Goal: Transaction & Acquisition: Purchase product/service

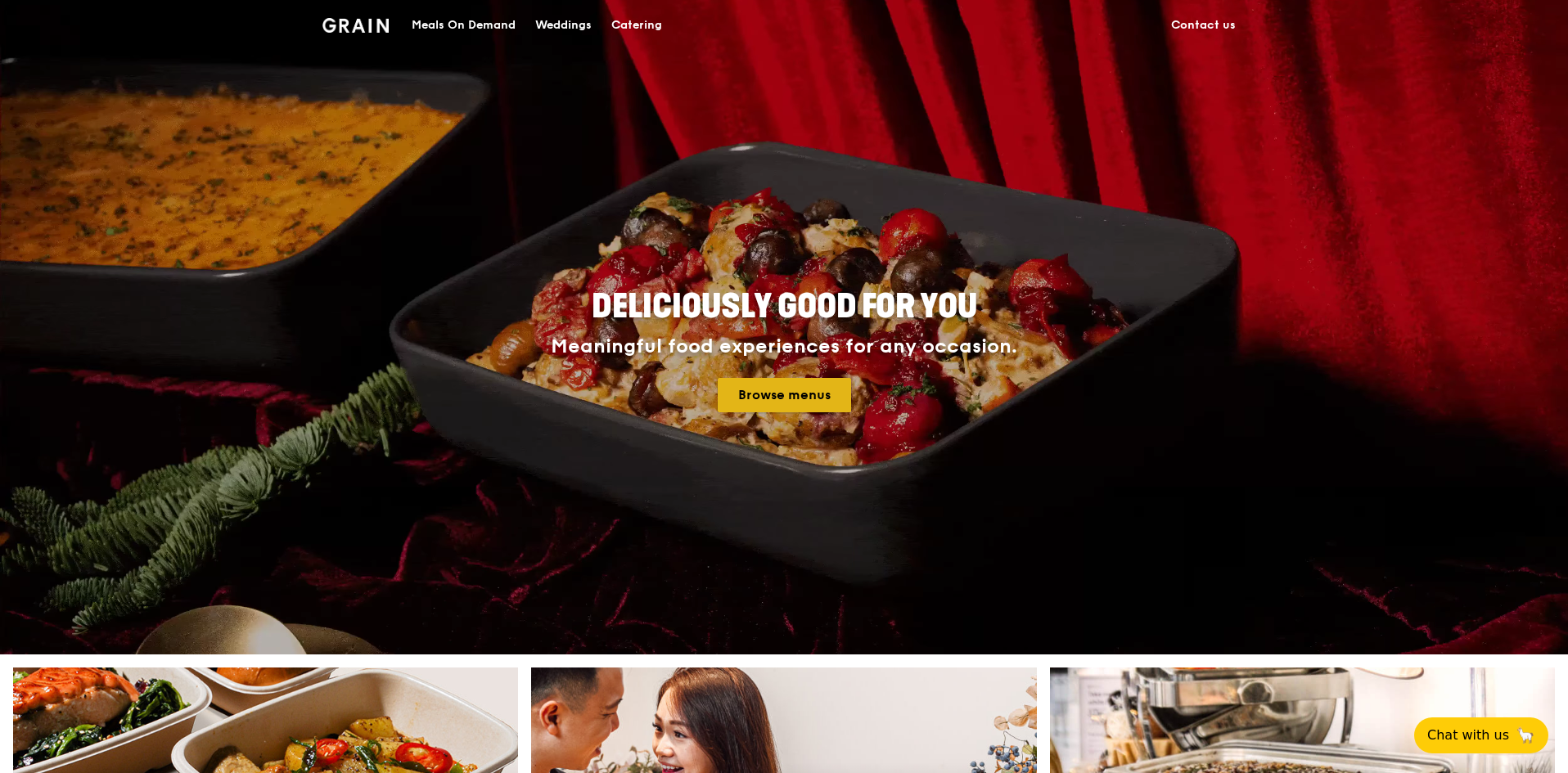
click at [754, 392] on link "Browse menus" at bounding box center [784, 394] width 133 height 34
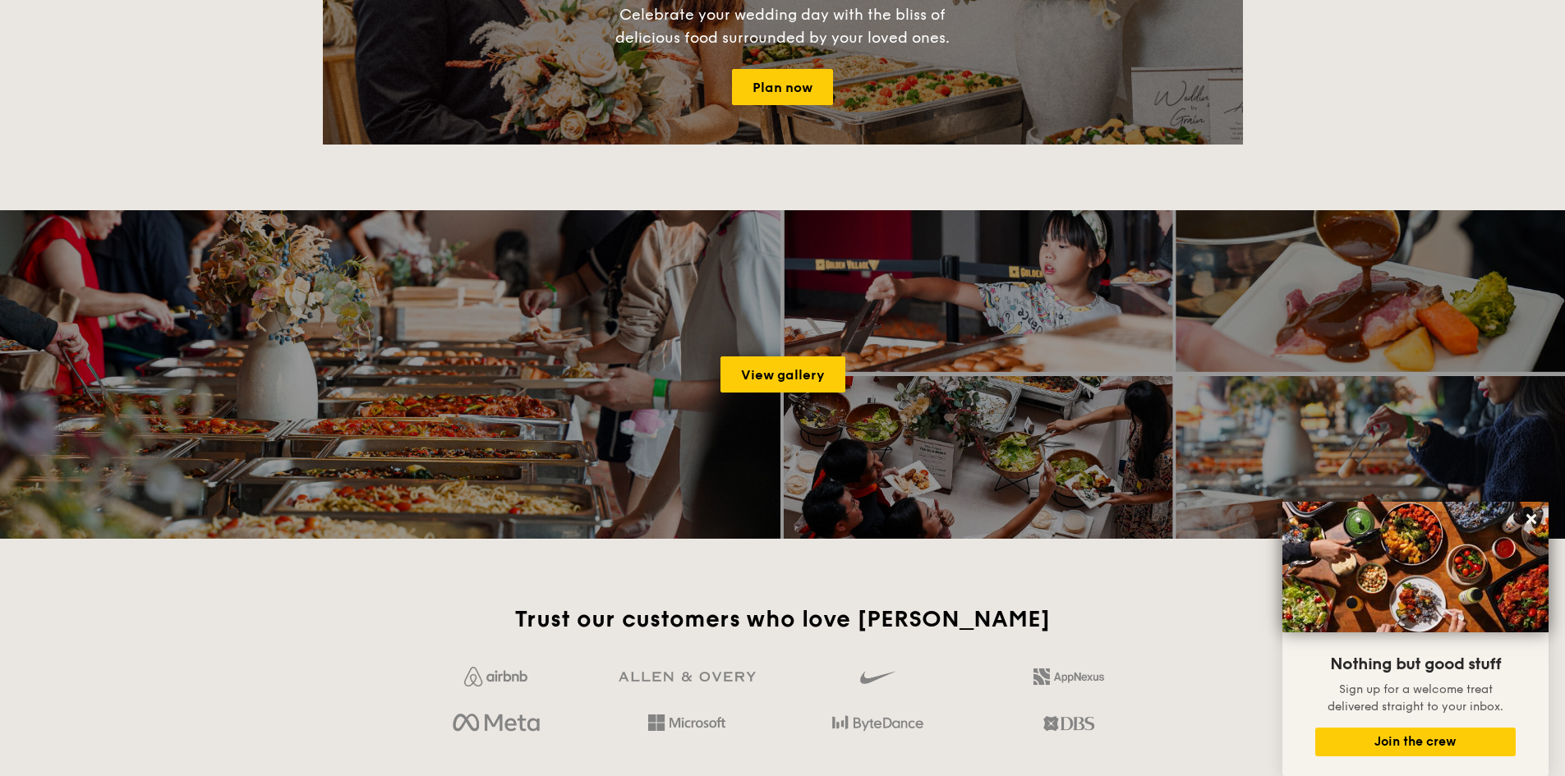
scroll to position [2382, 0]
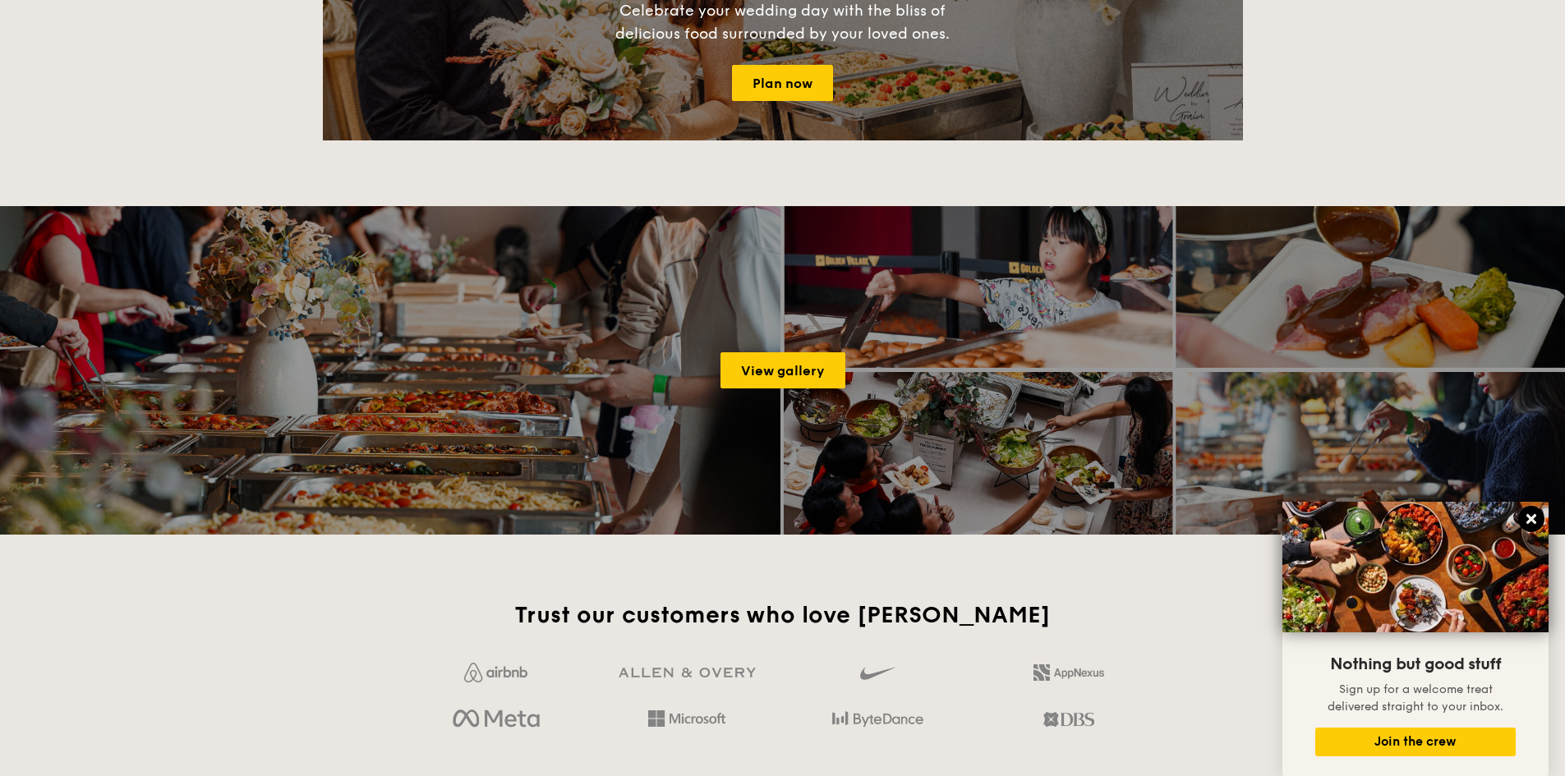
click at [1534, 519] on icon at bounding box center [1531, 519] width 15 height 15
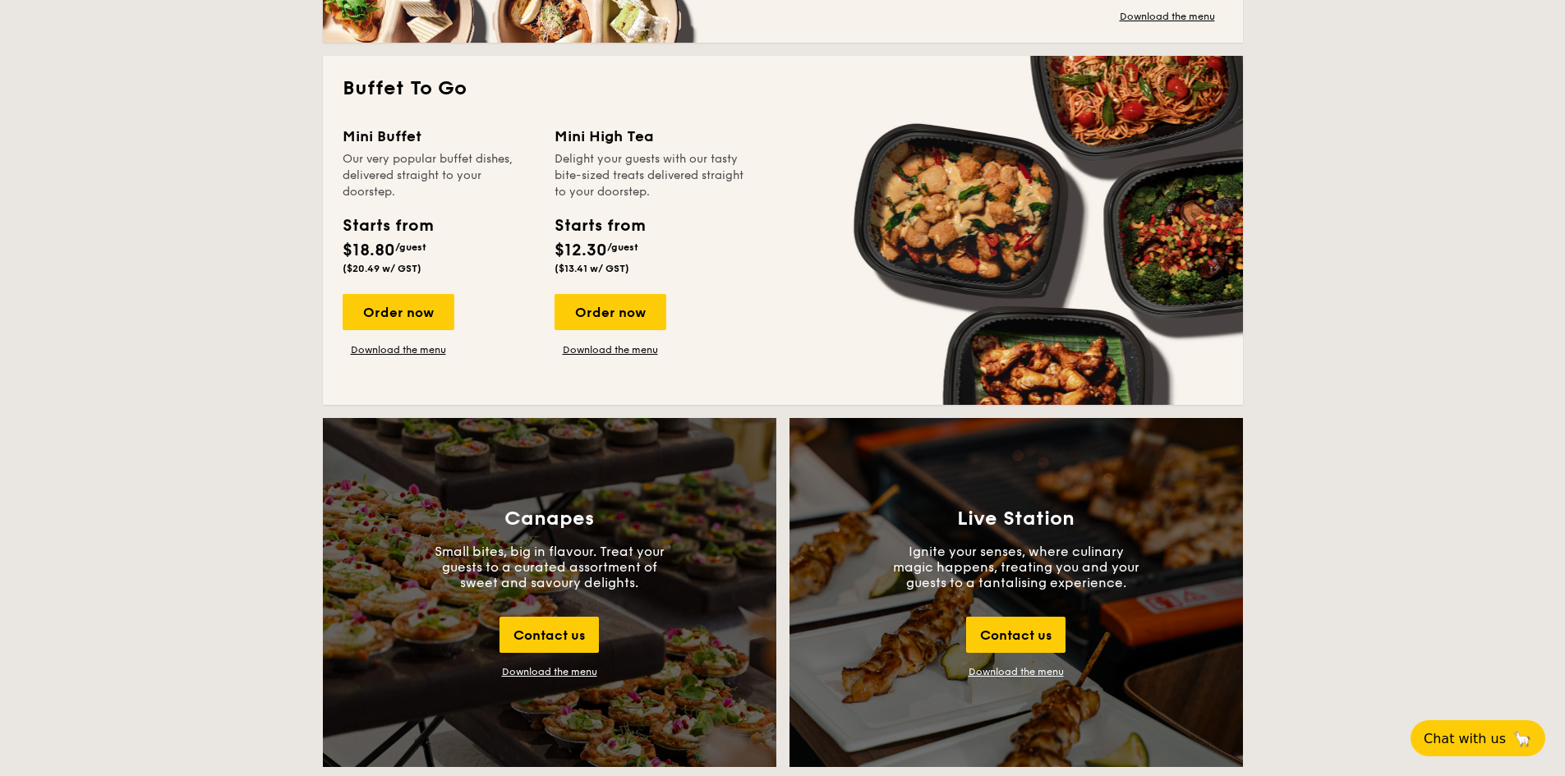
scroll to position [1068, 0]
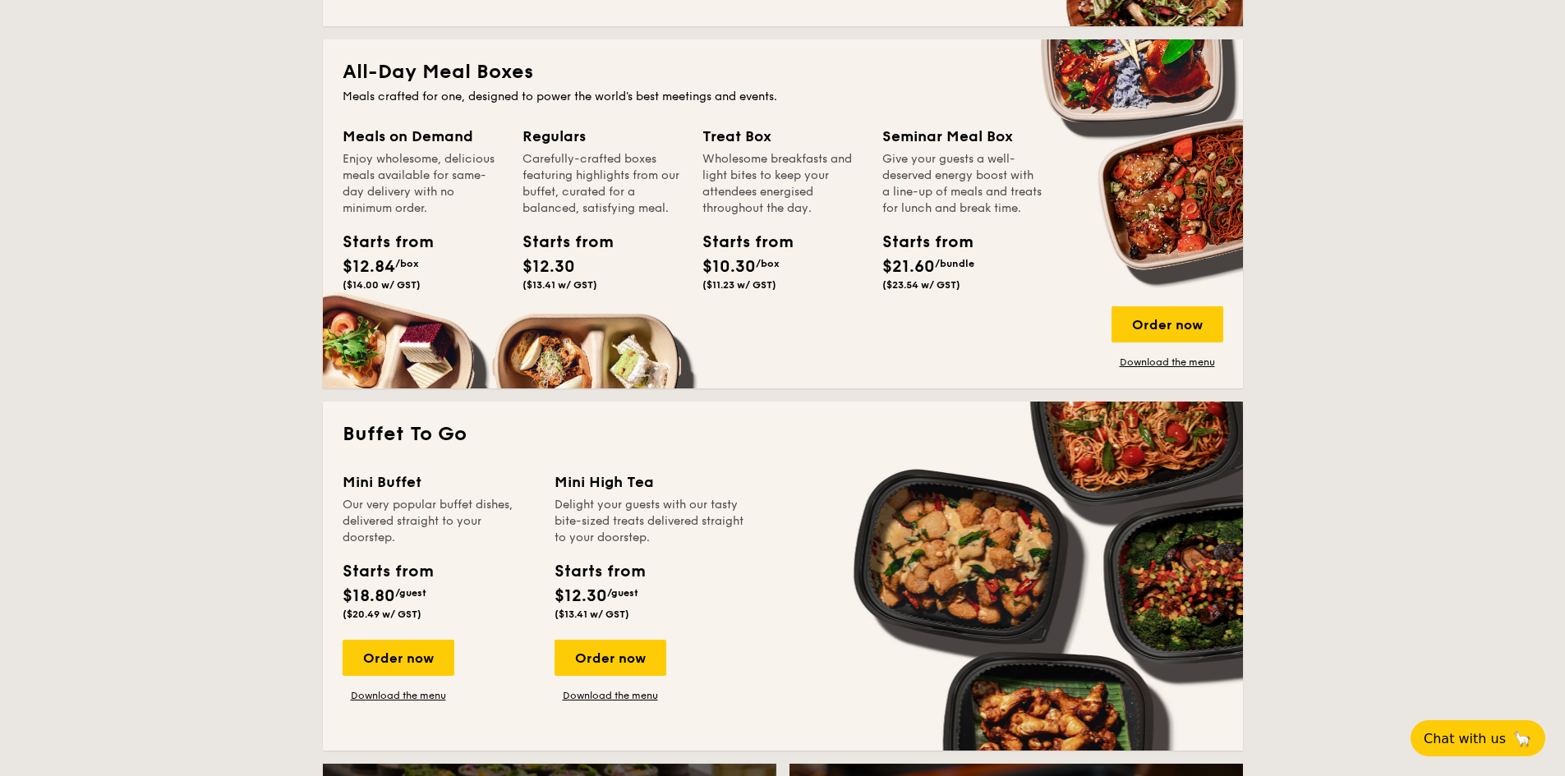
click at [735, 244] on div "Starts from" at bounding box center [739, 242] width 74 height 25
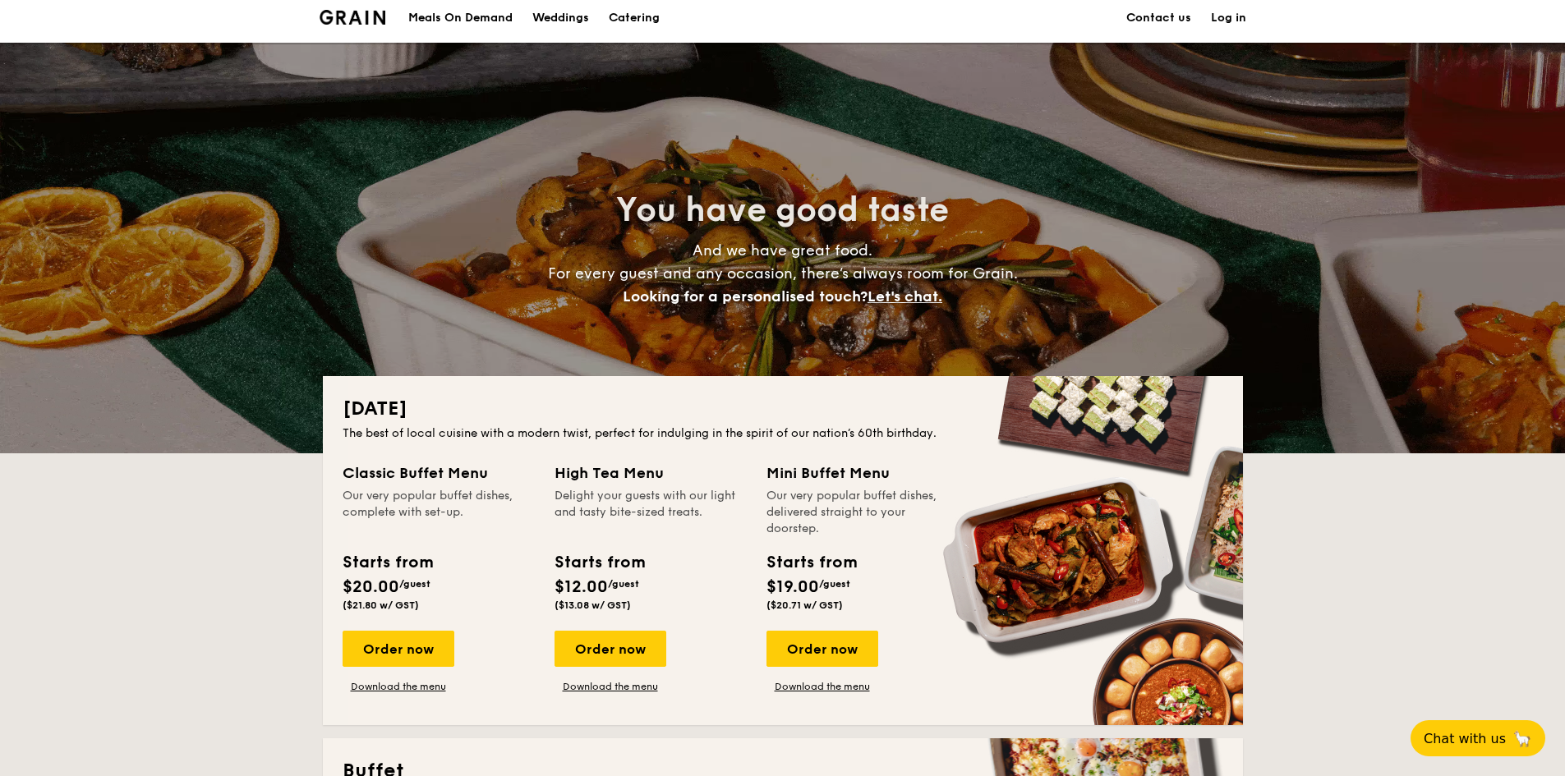
scroll to position [0, 0]
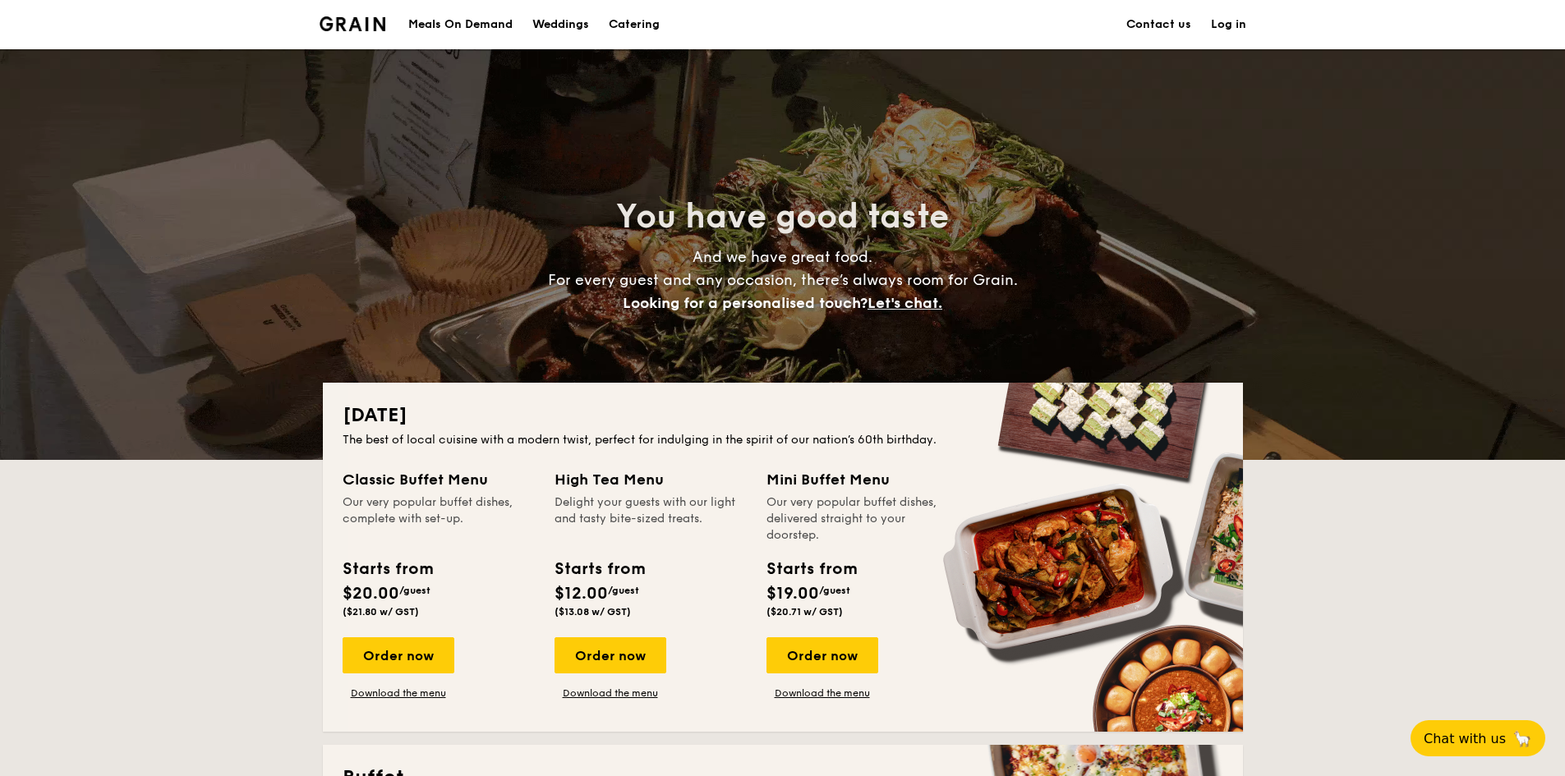
click at [445, 22] on div "Meals On Demand" at bounding box center [460, 24] width 104 height 49
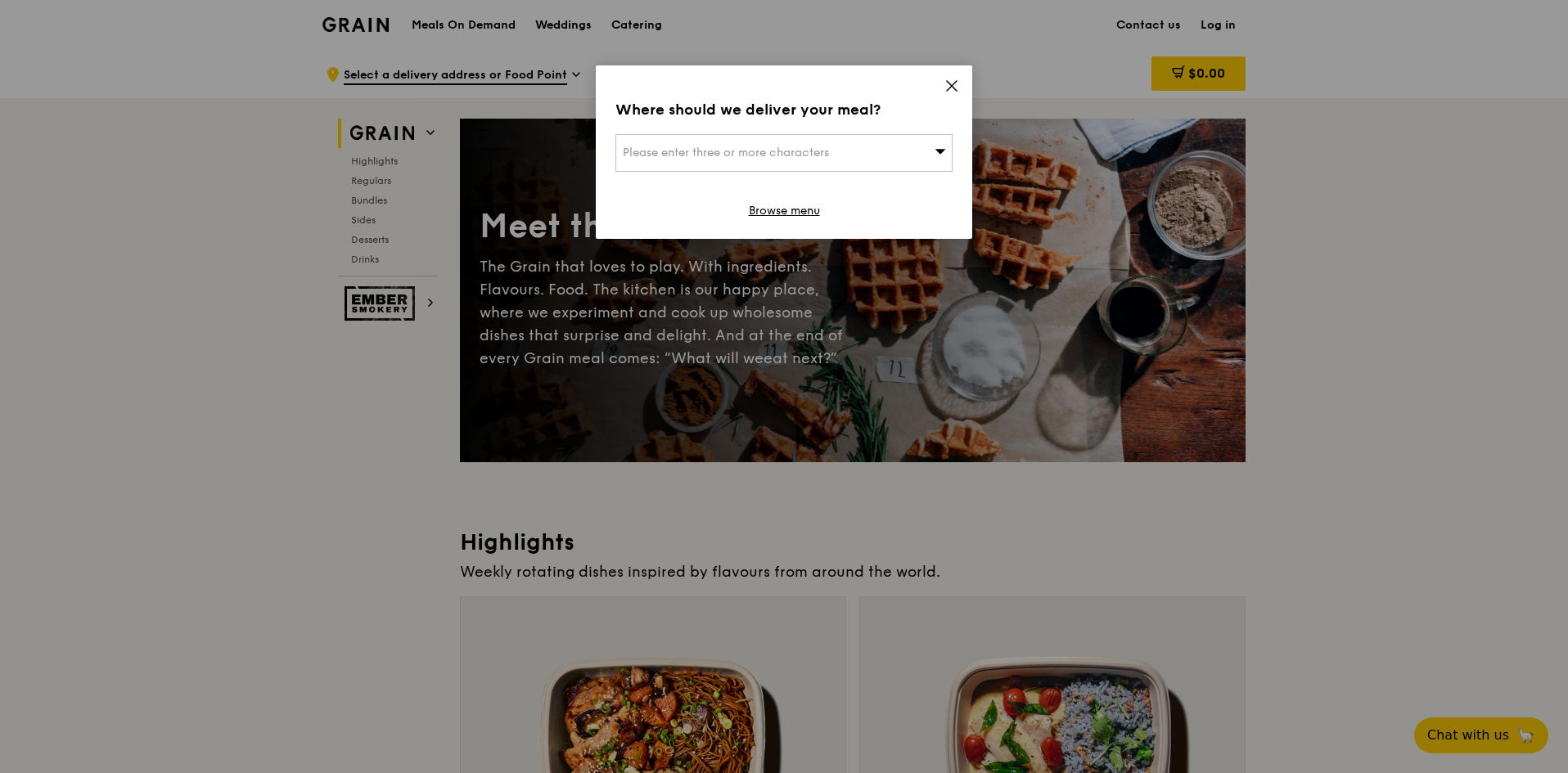
click at [957, 83] on icon at bounding box center [951, 86] width 15 height 15
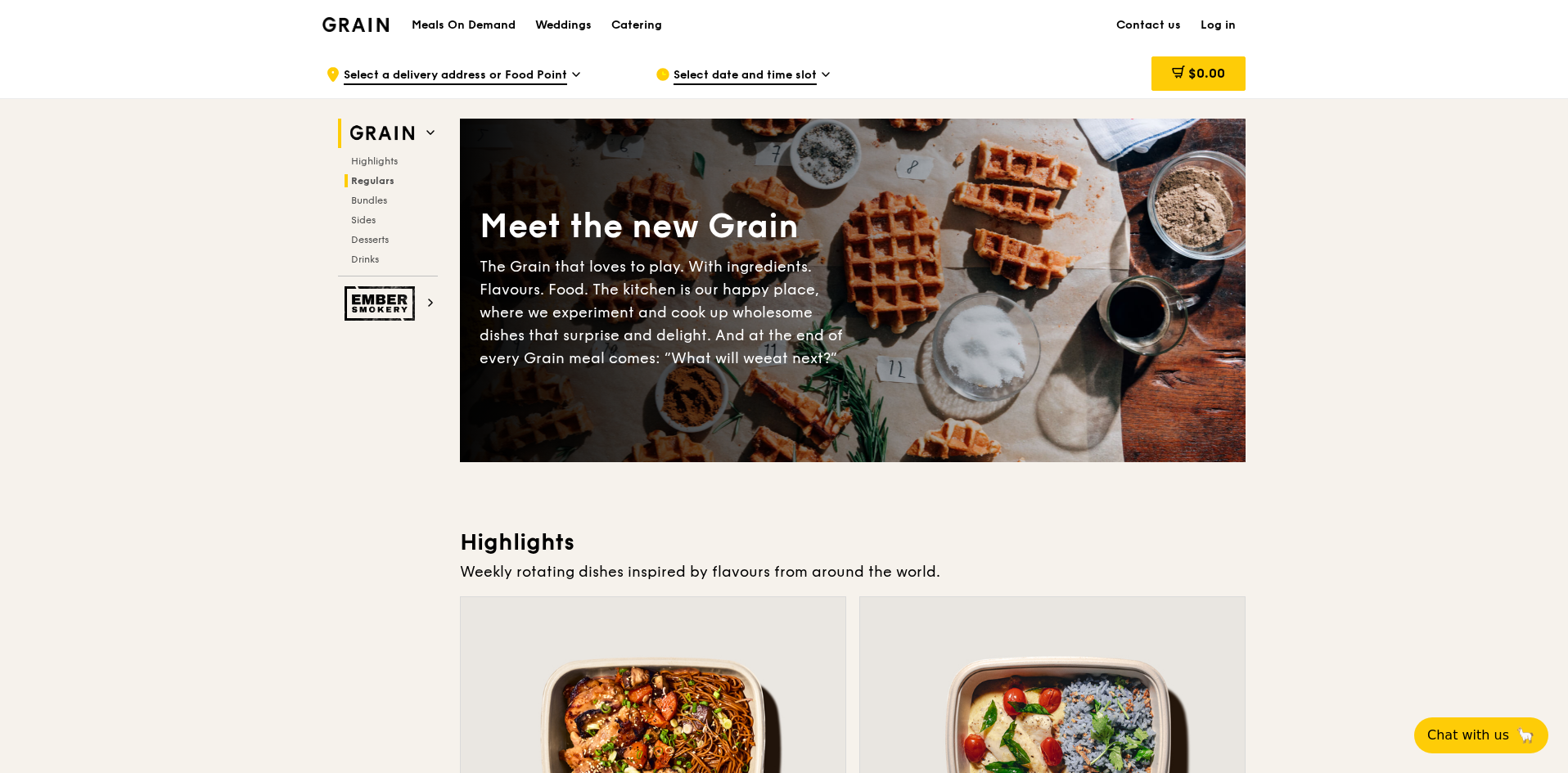
click at [376, 179] on span "Regulars" at bounding box center [373, 180] width 44 height 11
click at [372, 162] on span "Highlights" at bounding box center [377, 160] width 53 height 11
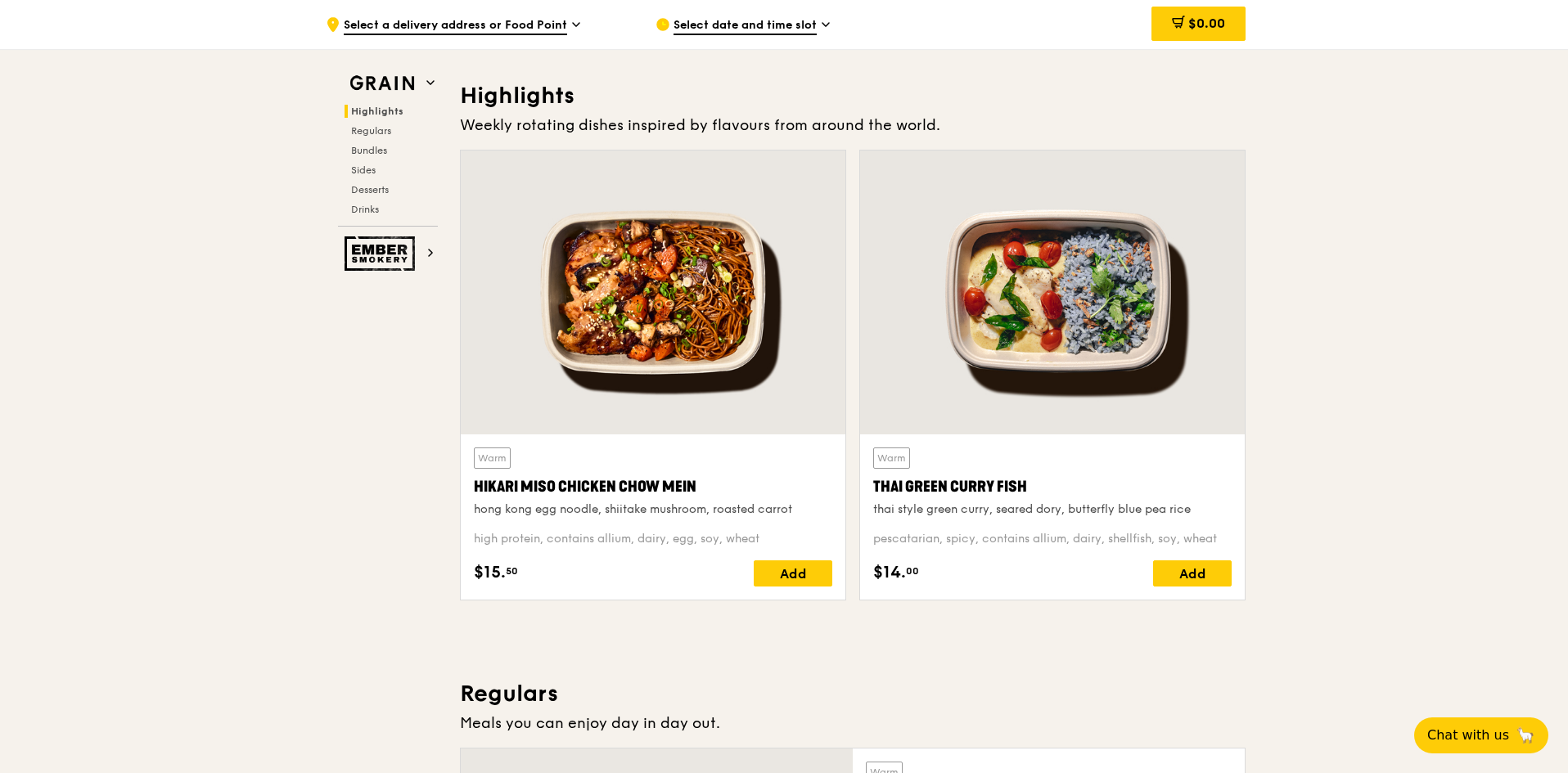
scroll to position [462, 0]
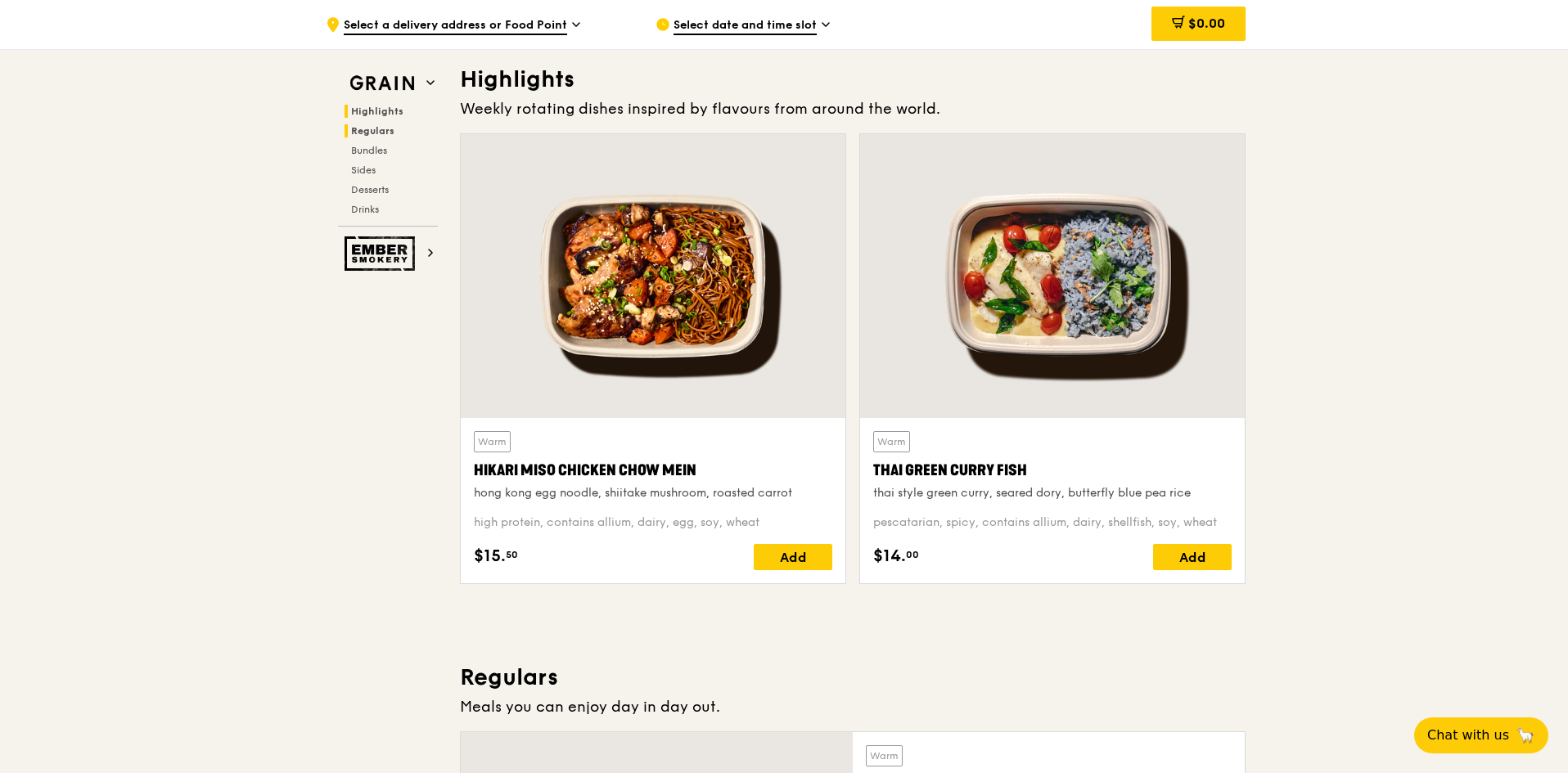
click at [369, 128] on span "Regulars" at bounding box center [373, 130] width 44 height 11
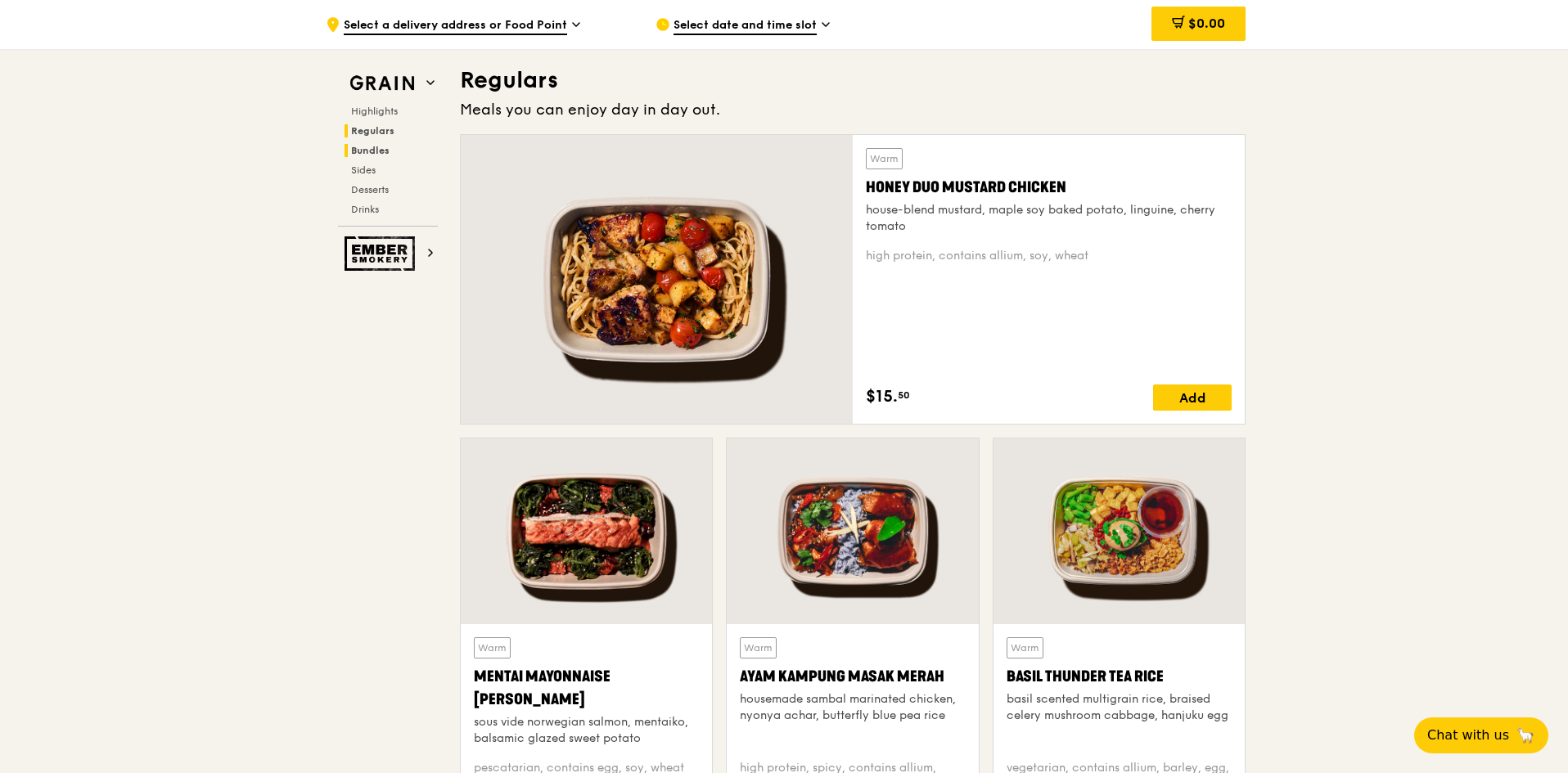
click at [366, 147] on span "Bundles" at bounding box center [370, 149] width 39 height 11
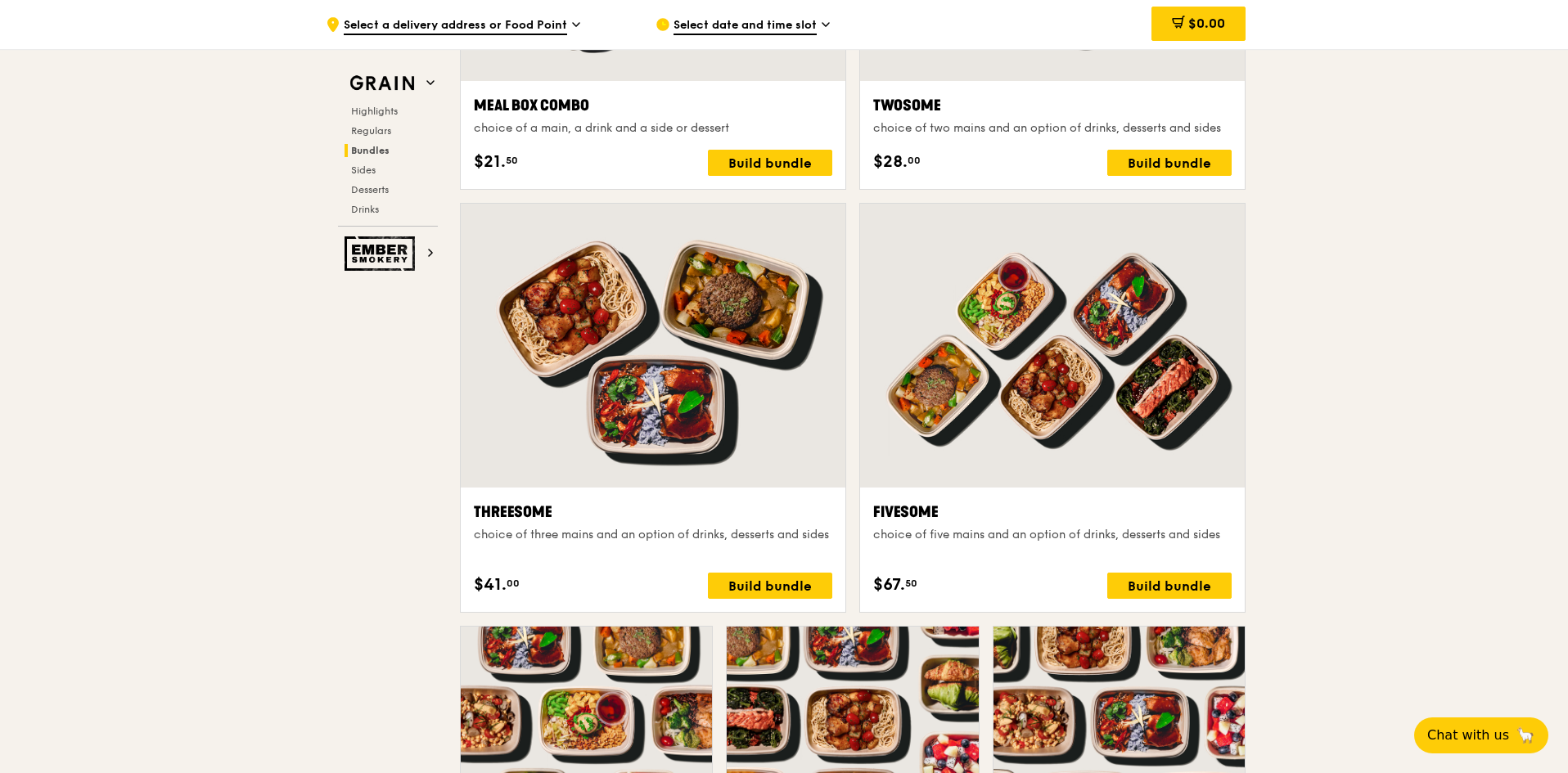
scroll to position [2503, 0]
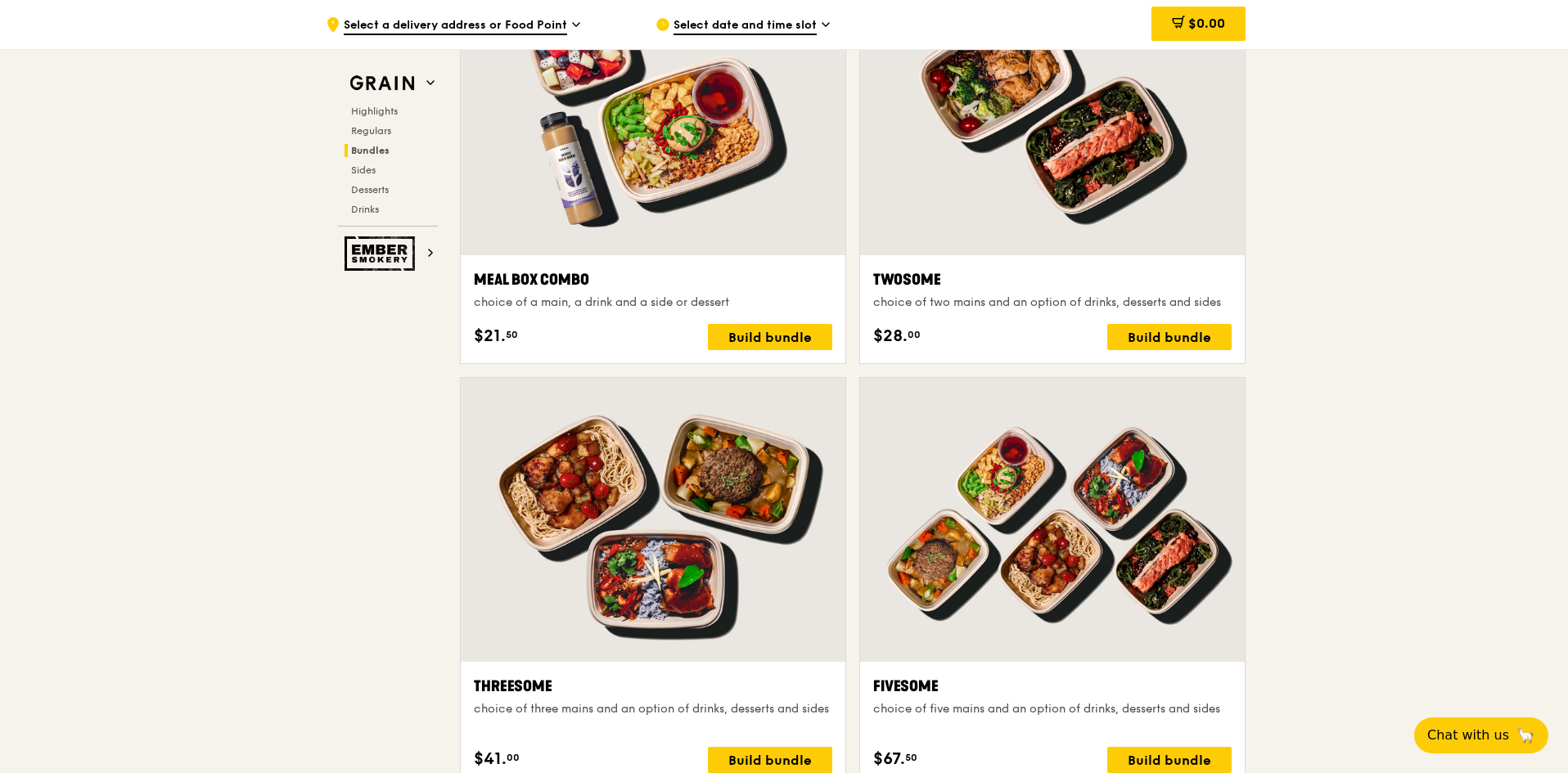
click at [522, 18] on span "Select a delivery address or Food Point" at bounding box center [455, 26] width 223 height 18
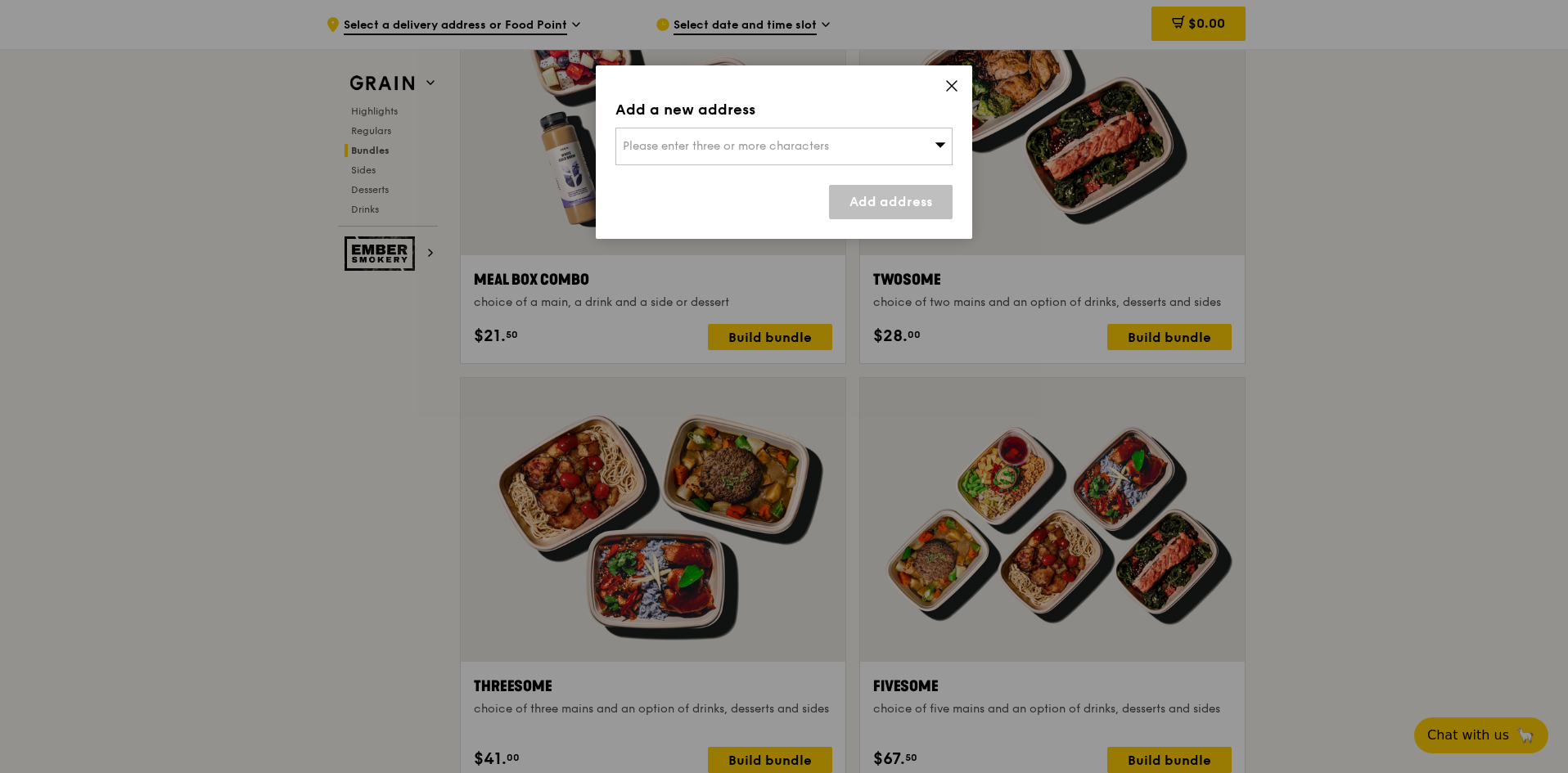
click at [937, 144] on icon at bounding box center [940, 144] width 11 height 5
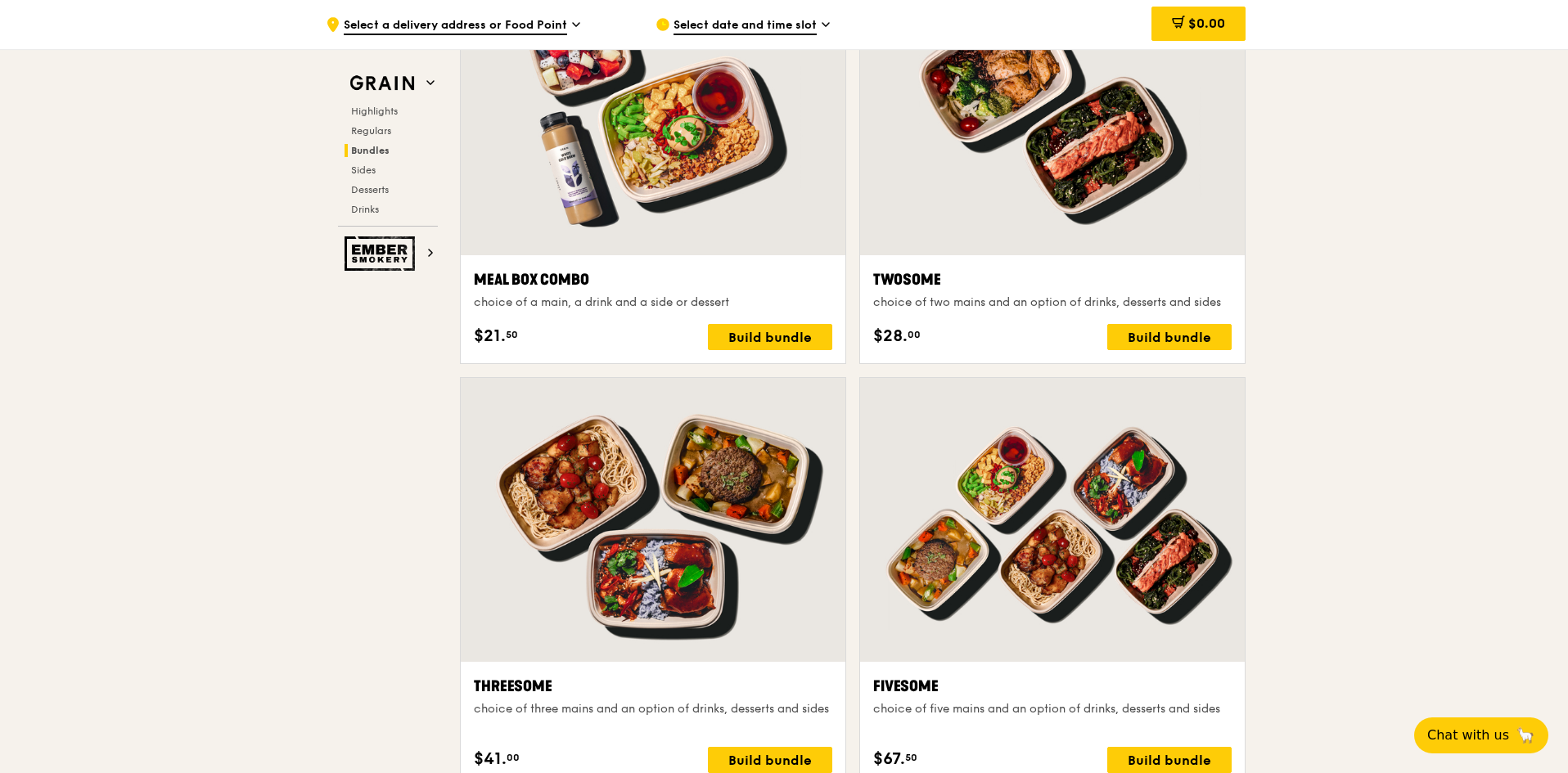
click at [758, 16] on div "Select date and time slot" at bounding box center [807, 24] width 304 height 49
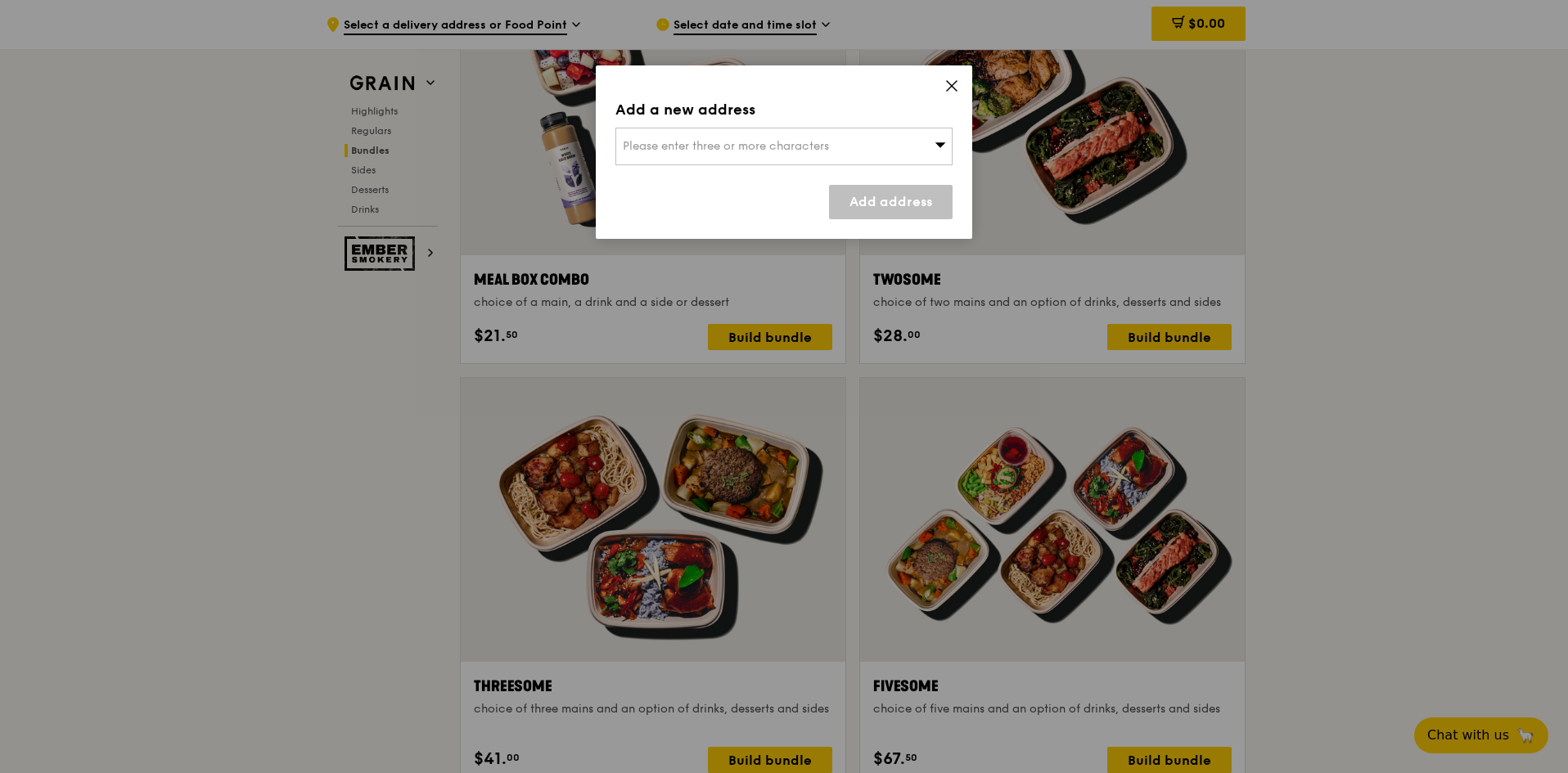
click at [949, 88] on icon at bounding box center [951, 86] width 10 height 10
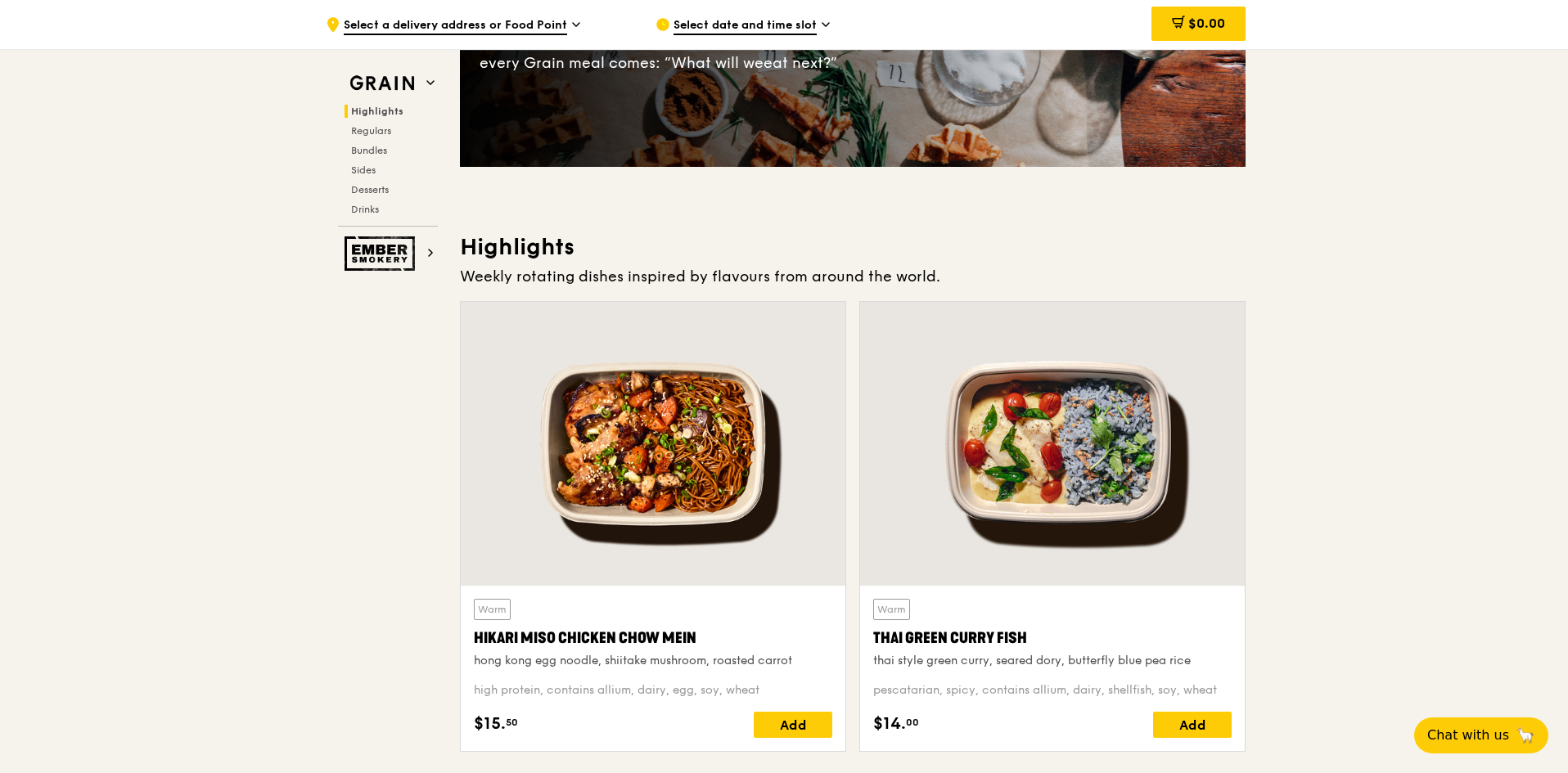
scroll to position [0, 0]
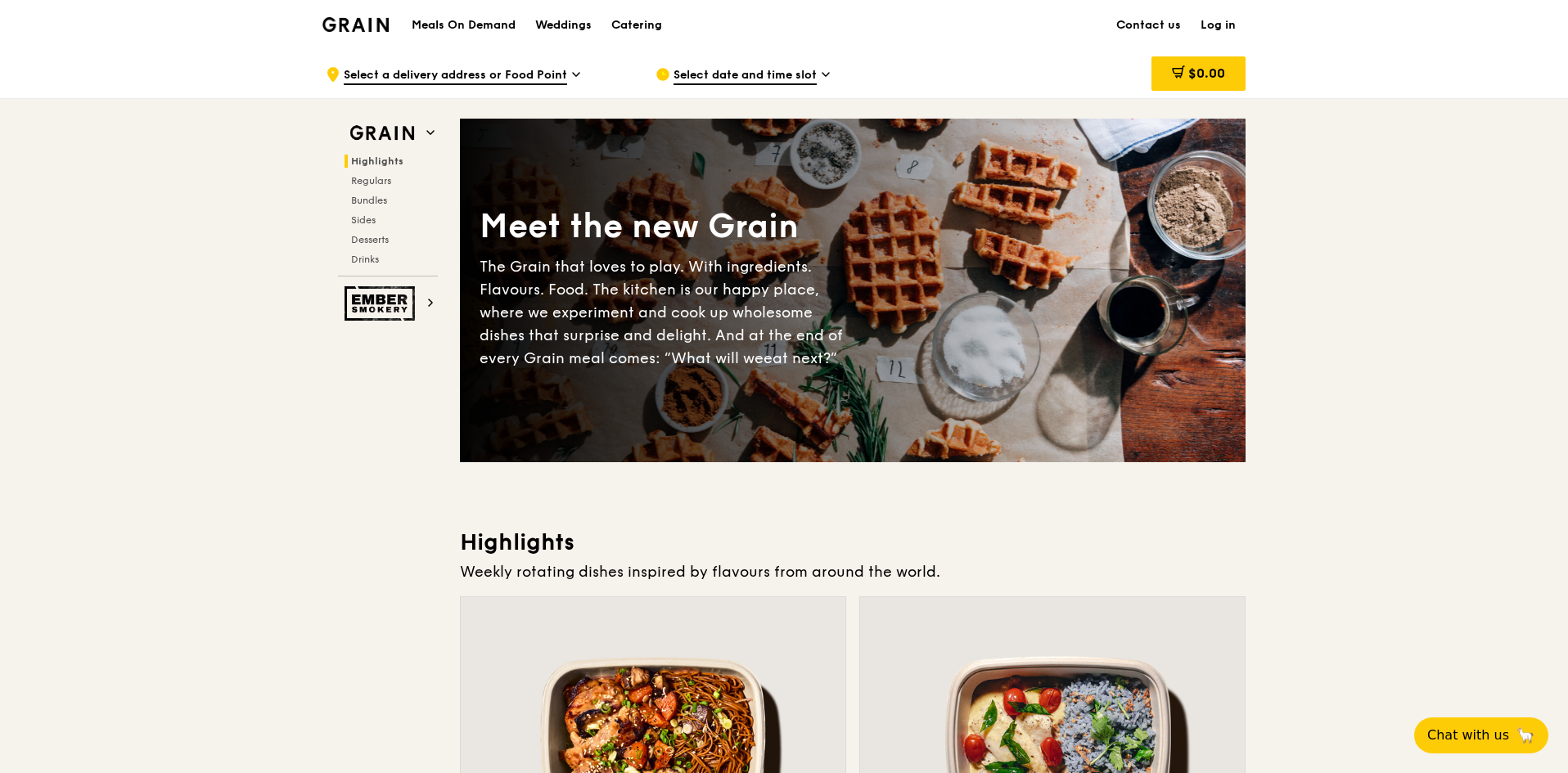
click at [423, 24] on h1 "Meals On Demand" at bounding box center [463, 25] width 104 height 16
click at [1136, 22] on link "Contact us" at bounding box center [1149, 25] width 85 height 49
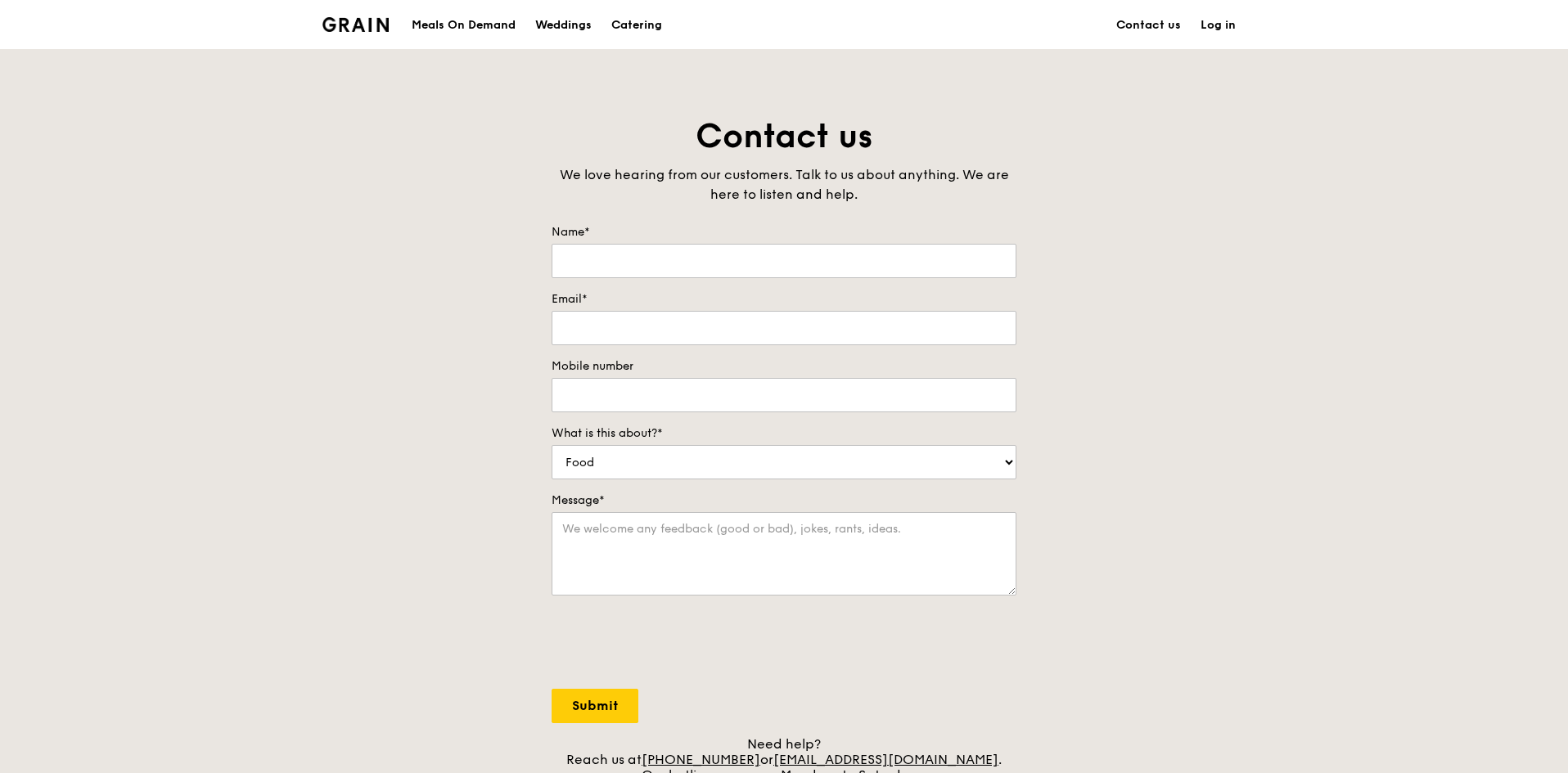
click at [348, 14] on div "Grain logo" at bounding box center [356, 23] width 67 height 49
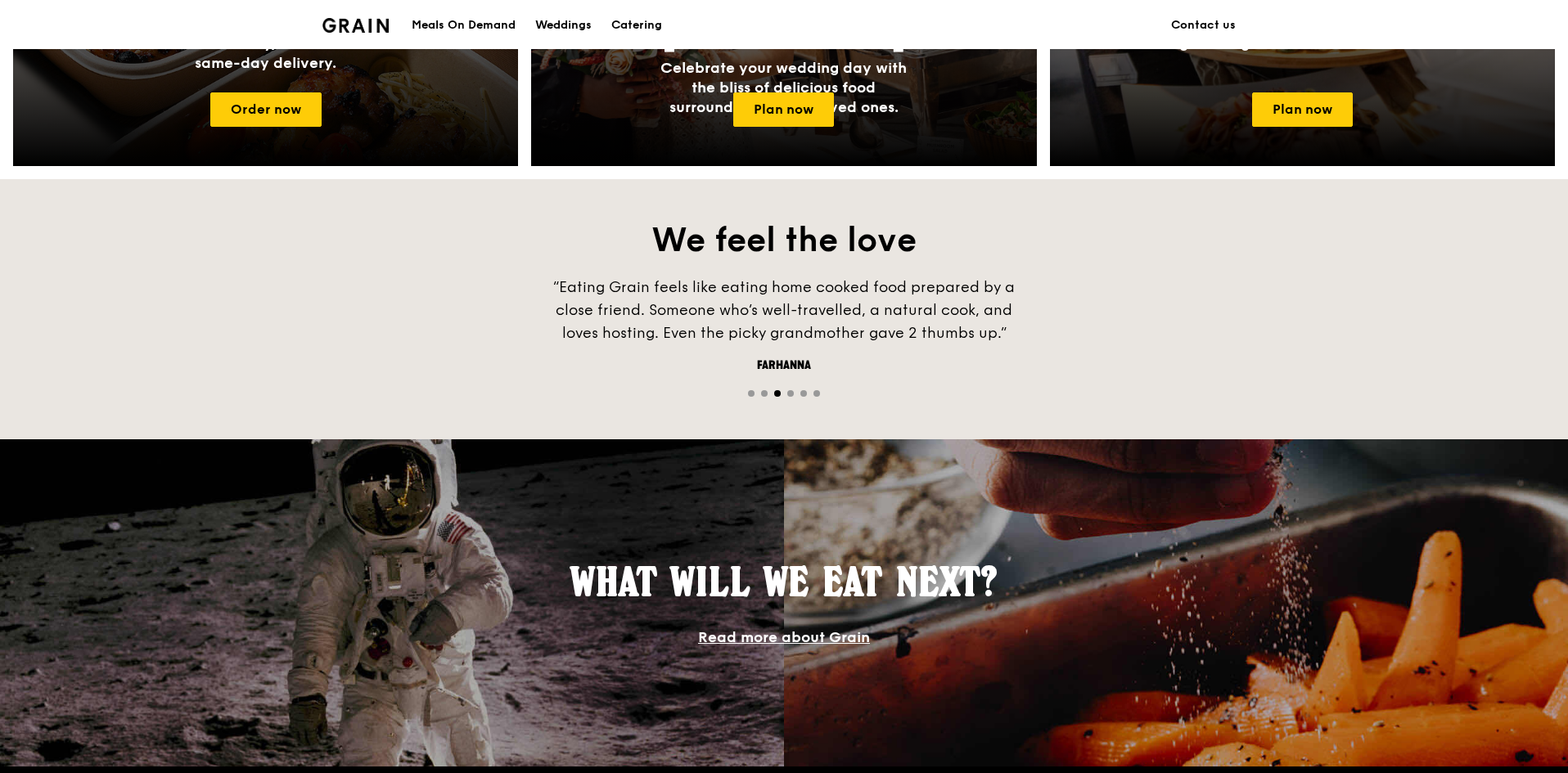
scroll to position [654, 0]
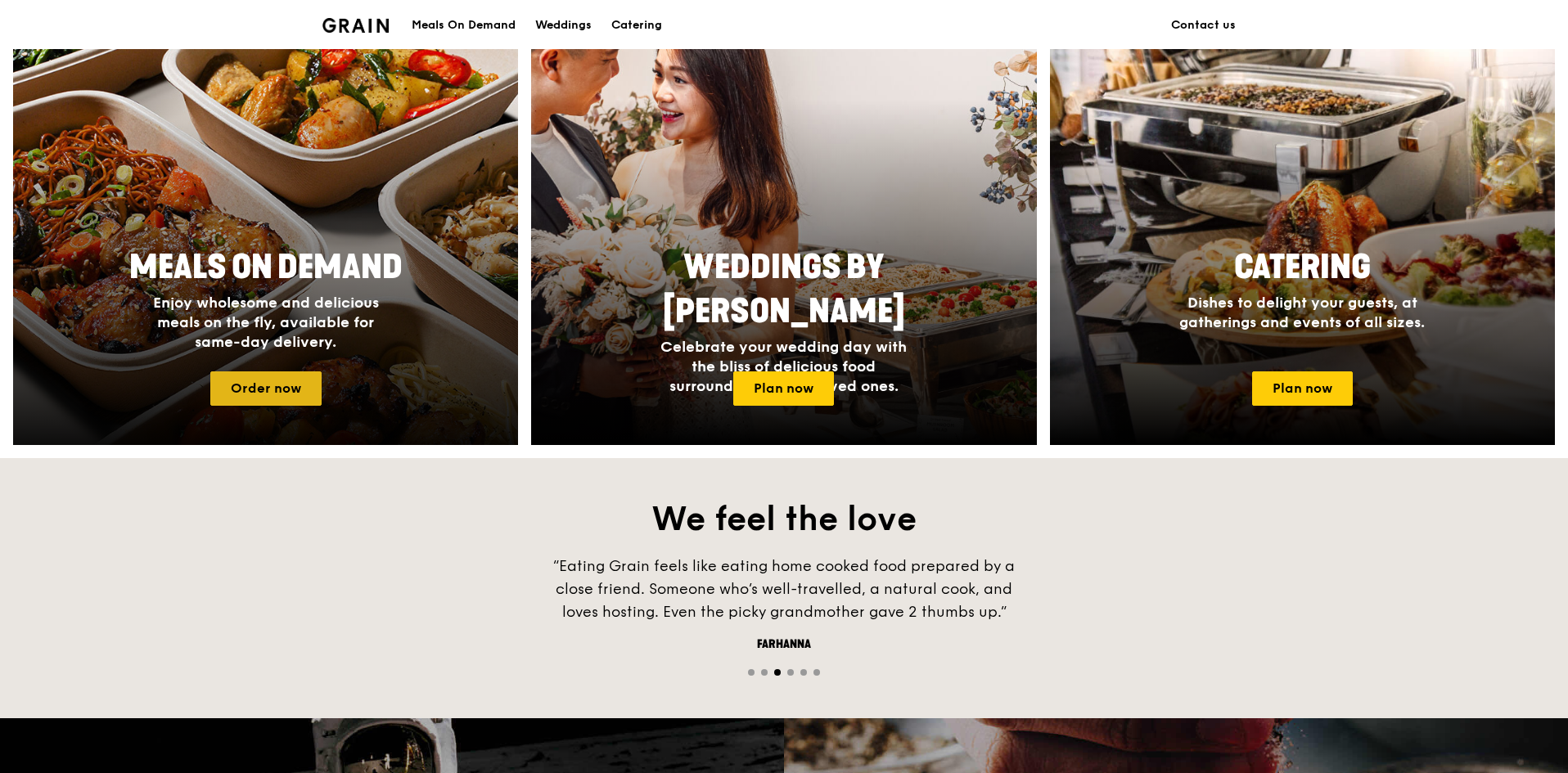
click at [272, 385] on link "Order now" at bounding box center [266, 388] width 112 height 34
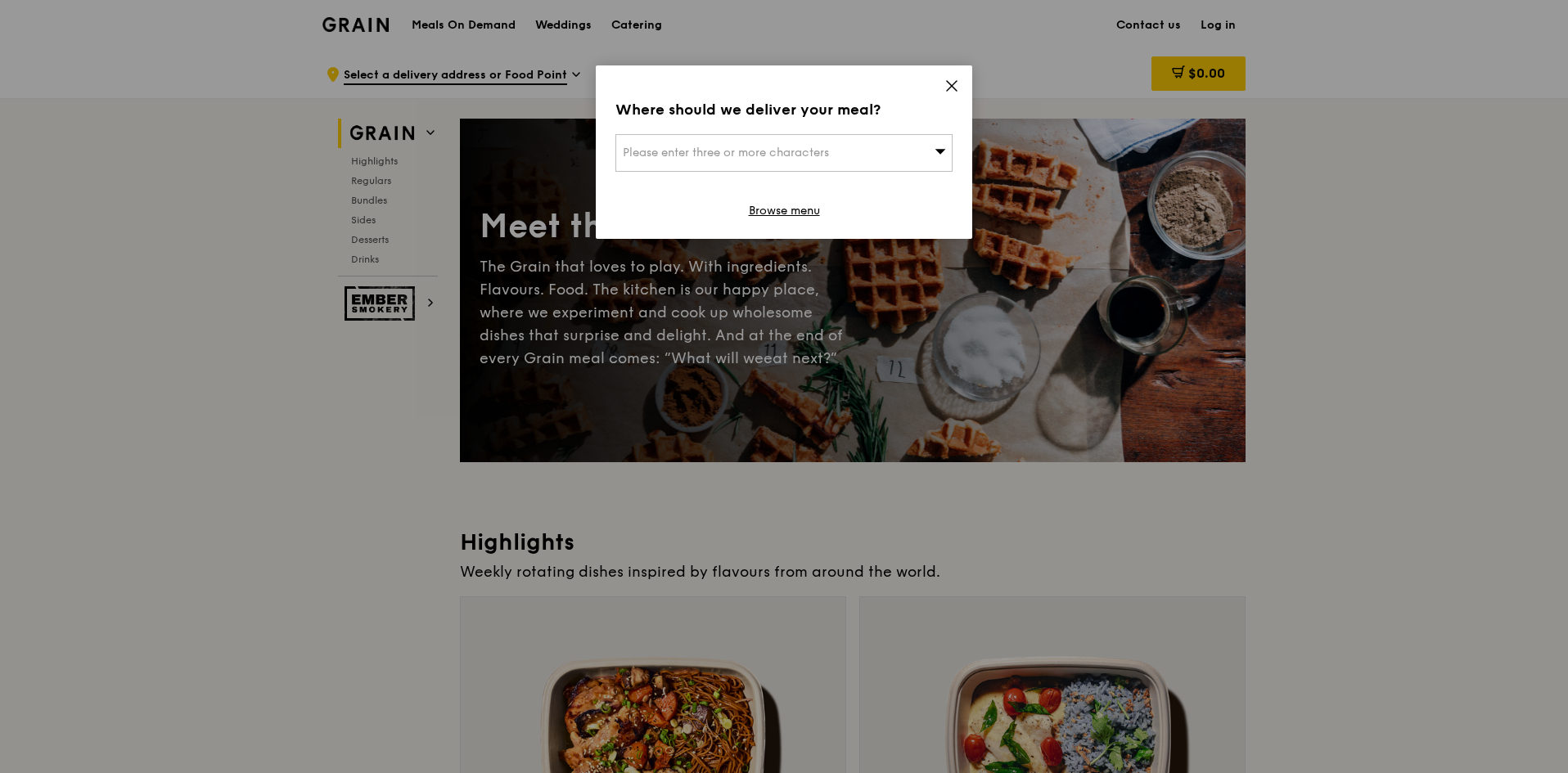
click at [936, 149] on icon at bounding box center [940, 150] width 11 height 5
click at [699, 151] on input "search" at bounding box center [783, 153] width 336 height 36
type input "maple"
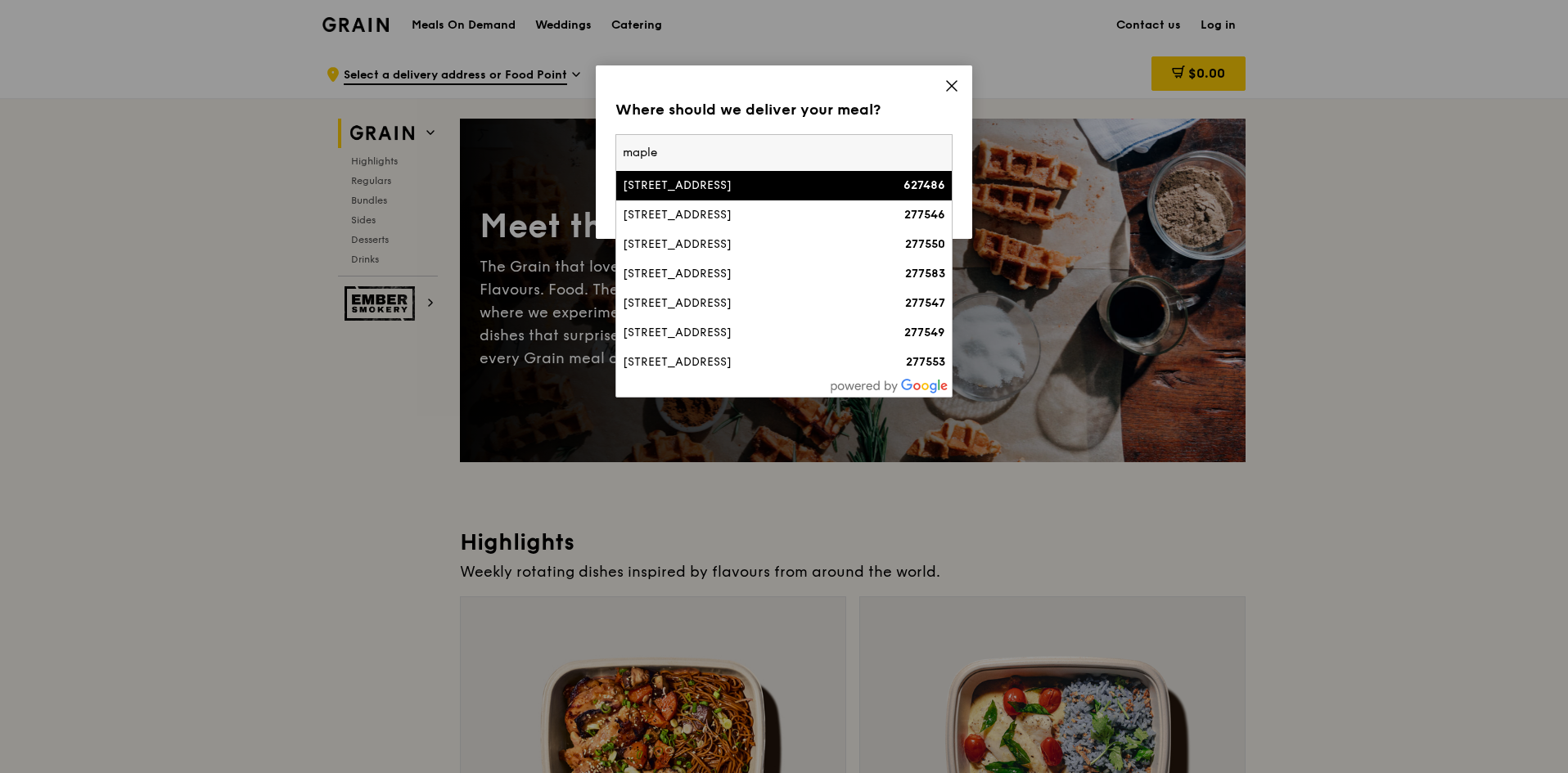
drag, startPoint x: 689, startPoint y: 155, endPoint x: 536, endPoint y: 158, distance: 153.0
click at [536, 158] on div "Where should we deliver your meal? Please enter three or more characters [GEOGR…" at bounding box center [784, 386] width 1568 height 773
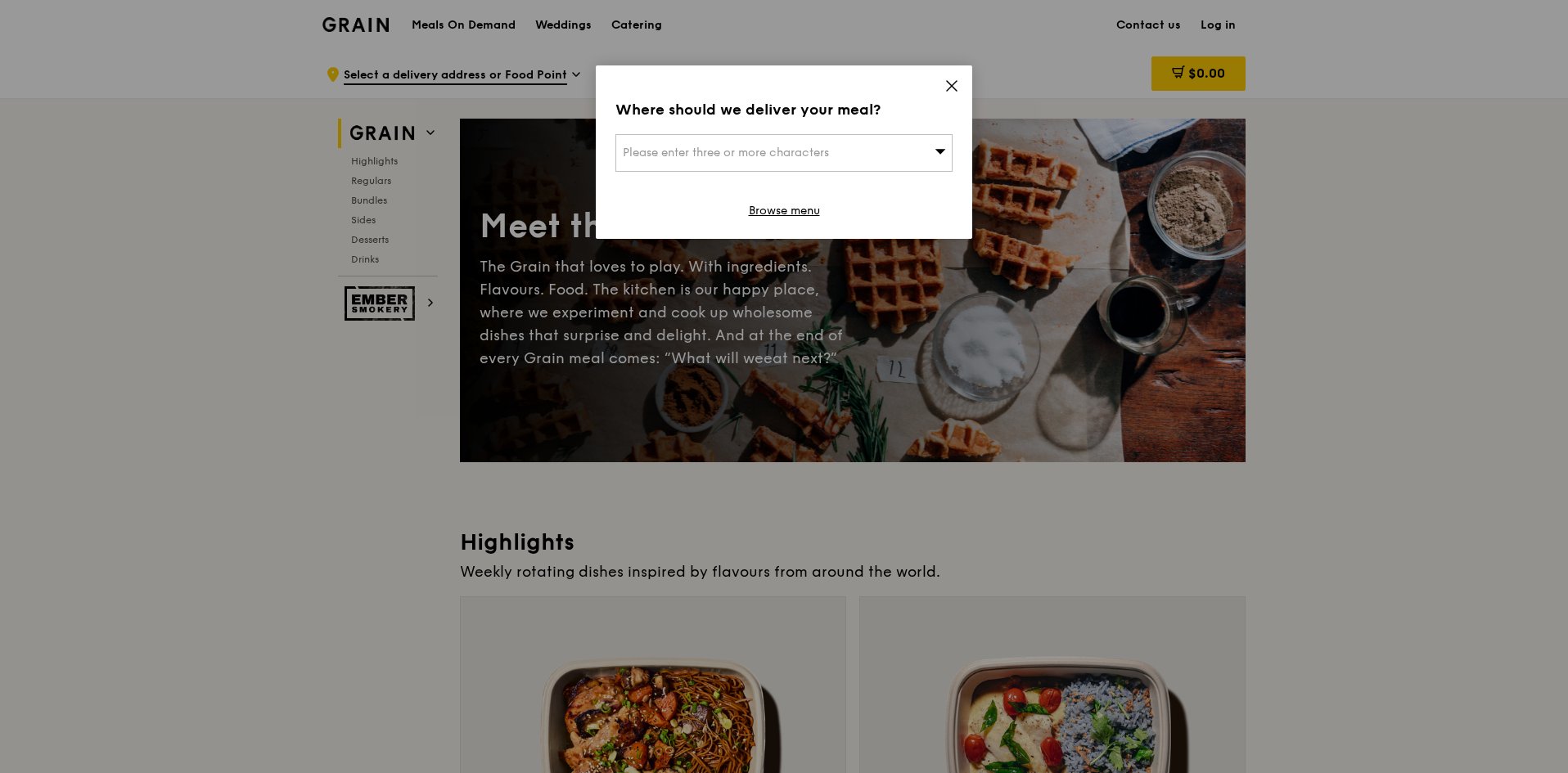
click at [668, 151] on span "Please enter three or more characters" at bounding box center [725, 152] width 206 height 14
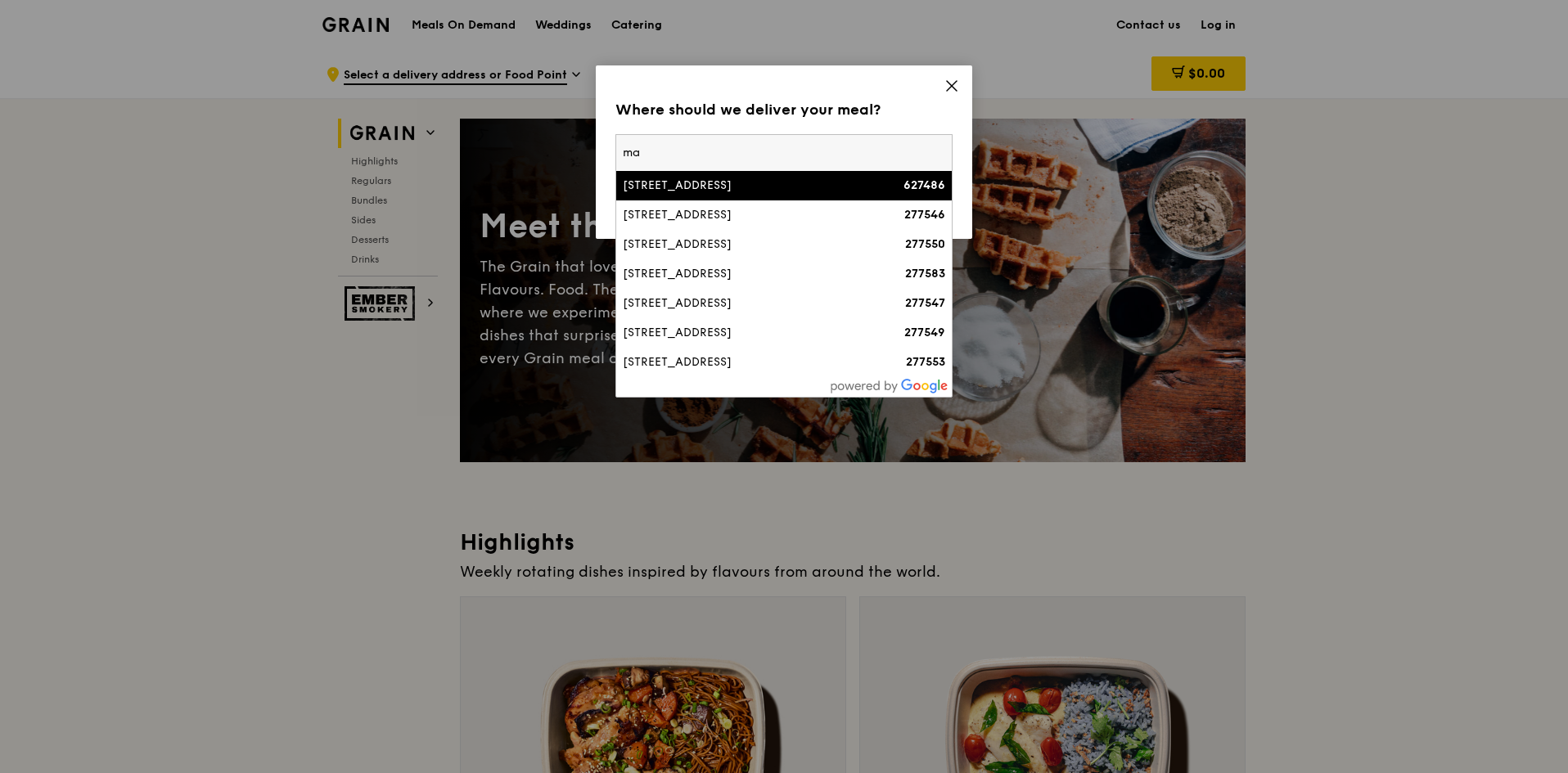
type input "m"
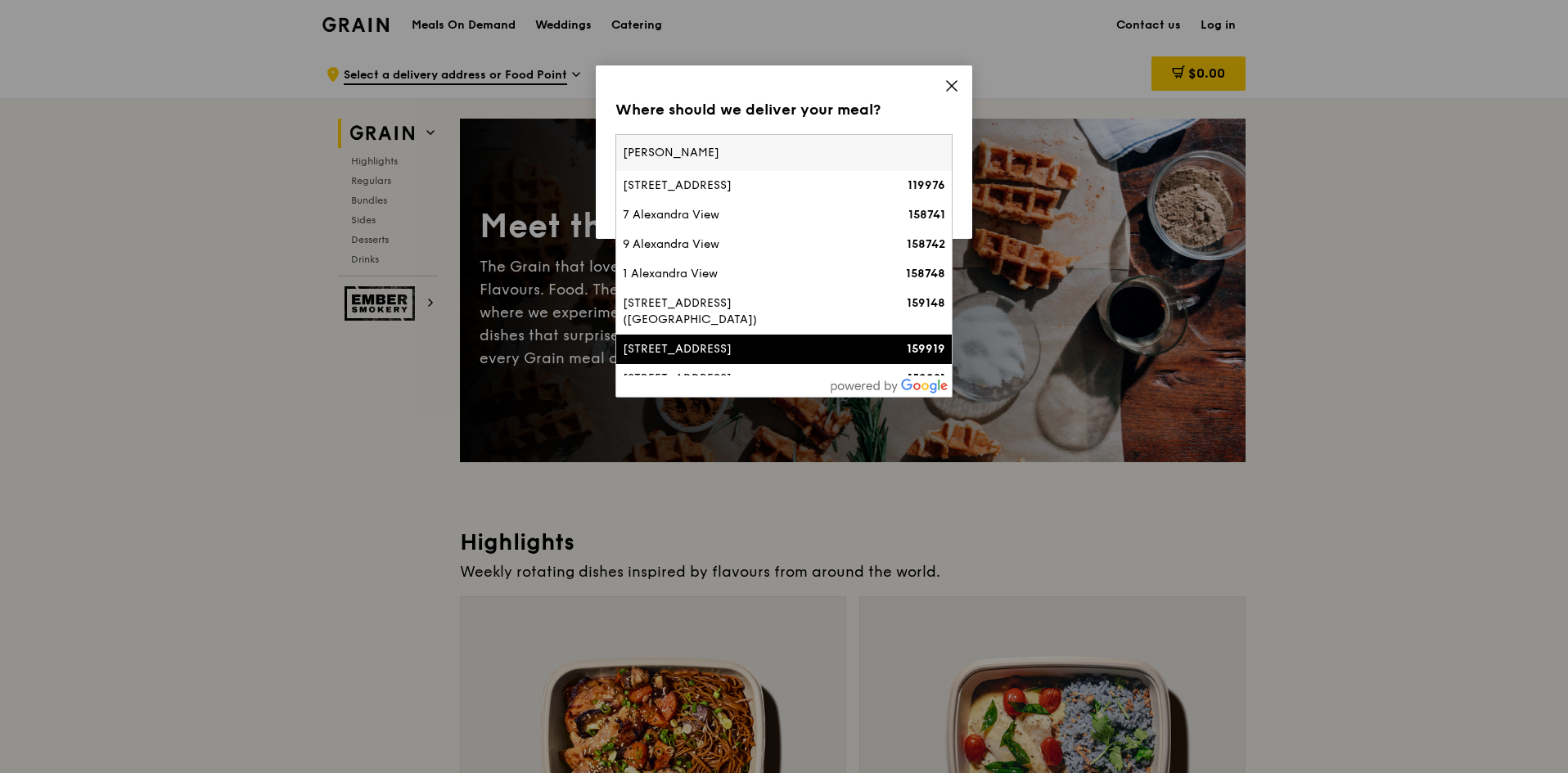
type input "[PERSON_NAME]"
drag, startPoint x: 680, startPoint y: 373, endPoint x: 687, endPoint y: 369, distance: 8.1
click at [680, 358] on div "[STREET_ADDRESS]" at bounding box center [743, 350] width 242 height 16
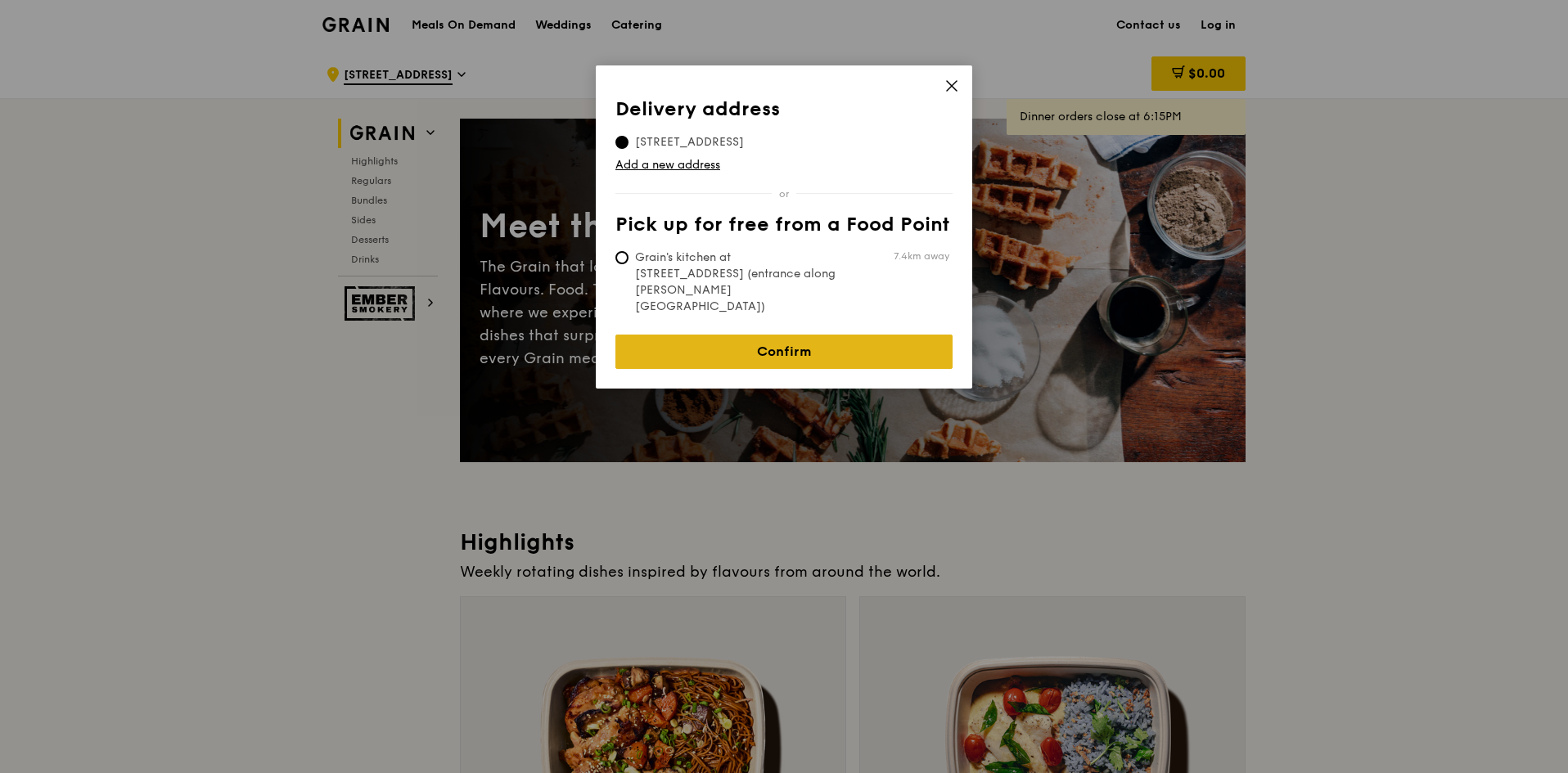
click at [777, 335] on link "Confirm" at bounding box center [784, 352] width 337 height 34
